Goal: Transaction & Acquisition: Book appointment/travel/reservation

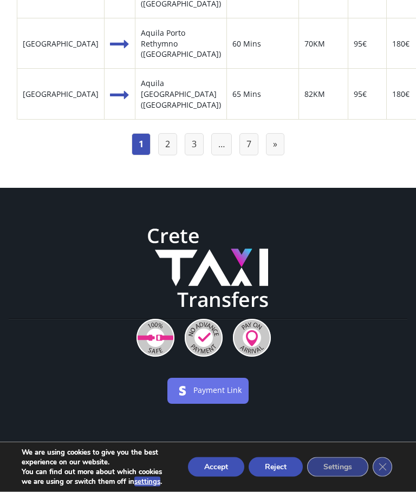
scroll to position [1566, 0]
click at [169, 155] on link "2" at bounding box center [167, 144] width 19 height 22
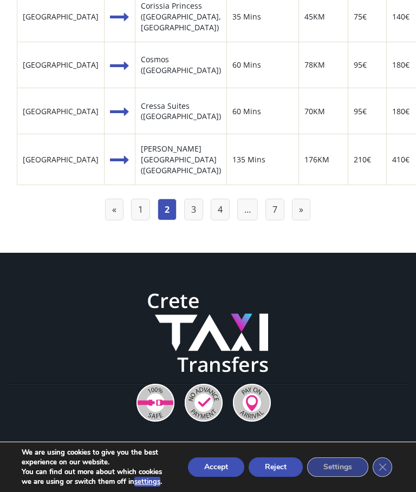
scroll to position [1457, 0]
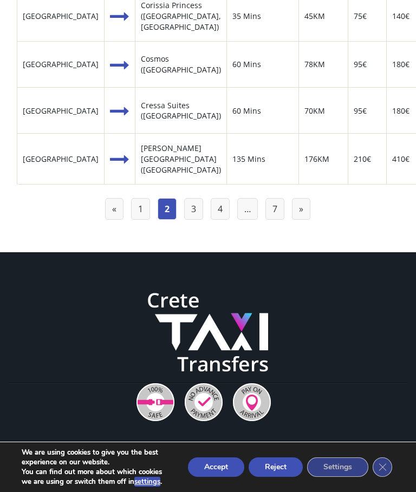
click at [193, 220] on link "3" at bounding box center [193, 209] width 19 height 22
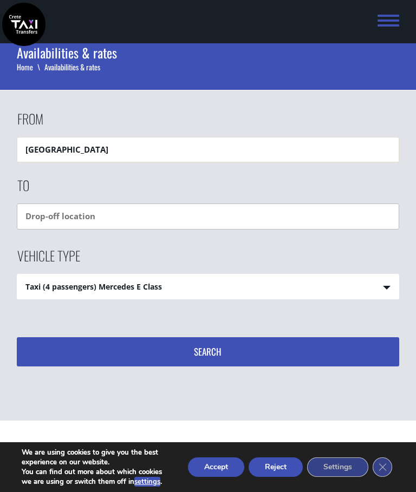
click at [43, 222] on input "text" at bounding box center [208, 216] width 383 height 25
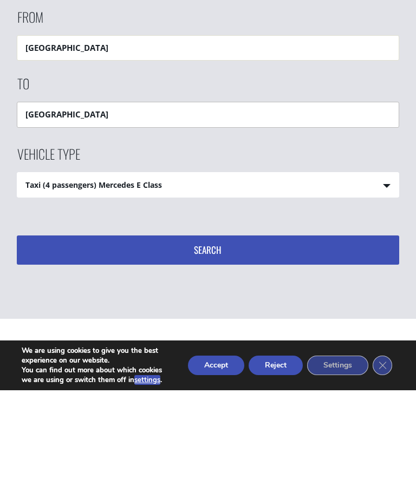
type input "Chania old harbour"
click at [211, 337] on button "Search" at bounding box center [208, 351] width 383 height 29
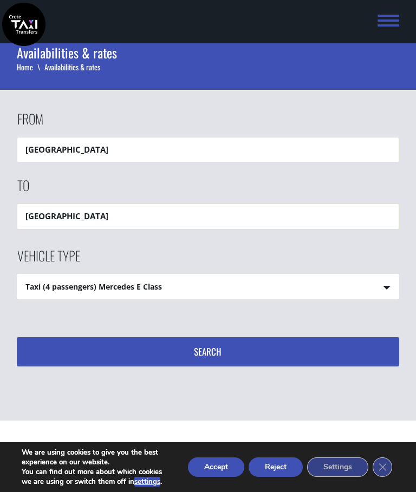
click at [212, 364] on button "Search" at bounding box center [208, 351] width 383 height 29
click at [391, 295] on select "Taxi (4 passengers) Mercedes E Class Mini Van (7 passengers) Mercedes Vito Mini…" at bounding box center [208, 287] width 382 height 26
click at [121, 222] on input "Chania old harbour" at bounding box center [208, 216] width 383 height 25
type input "Chania old town"
click at [207, 352] on button "Search" at bounding box center [208, 351] width 383 height 29
